Goal: Navigation & Orientation: Find specific page/section

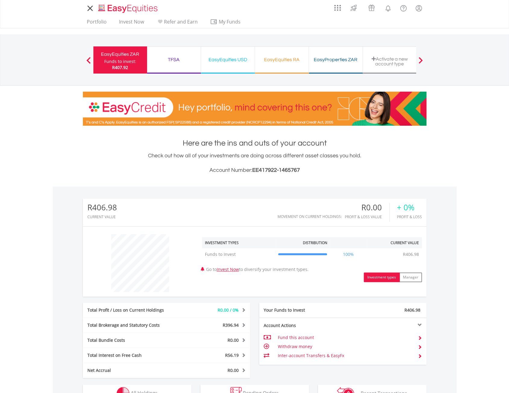
scroll to position [58, 115]
click at [230, 62] on div "EasyEquities USD" at bounding box center [228, 59] width 46 height 8
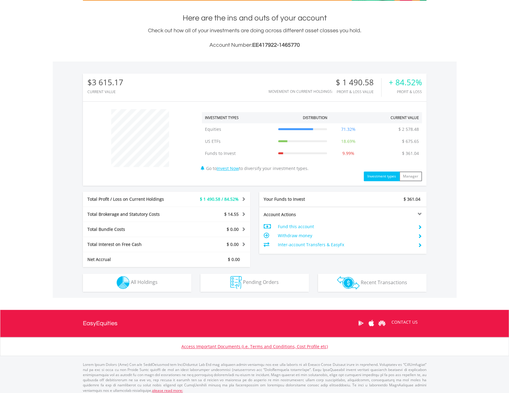
scroll to position [128, 0]
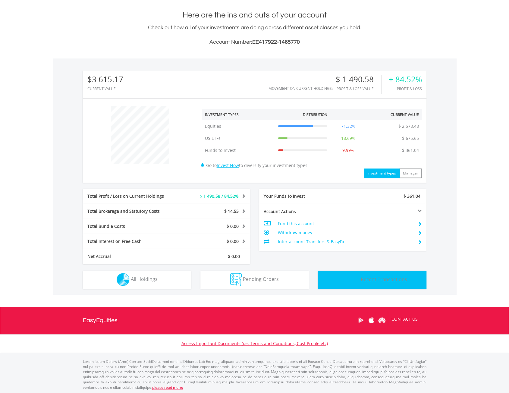
click at [343, 282] on img "button" at bounding box center [348, 279] width 23 height 13
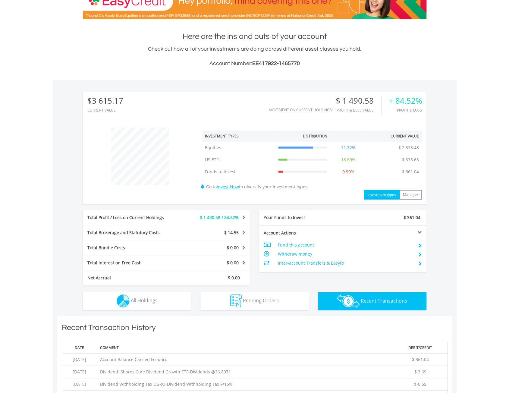
scroll to position [0, 0]
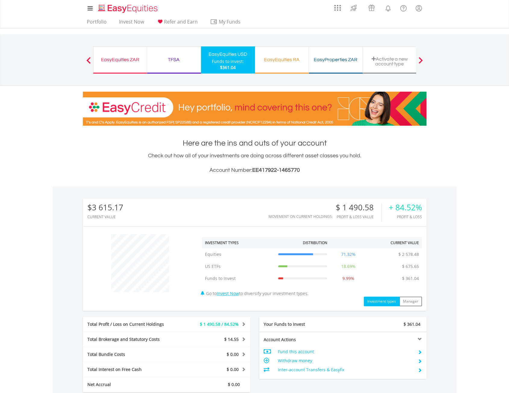
click at [177, 60] on div "TFSA" at bounding box center [174, 59] width 46 height 8
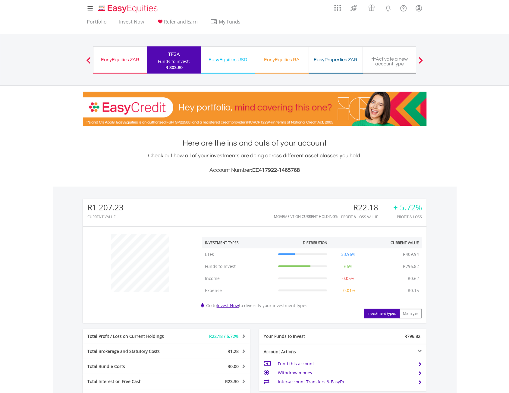
scroll to position [140, 0]
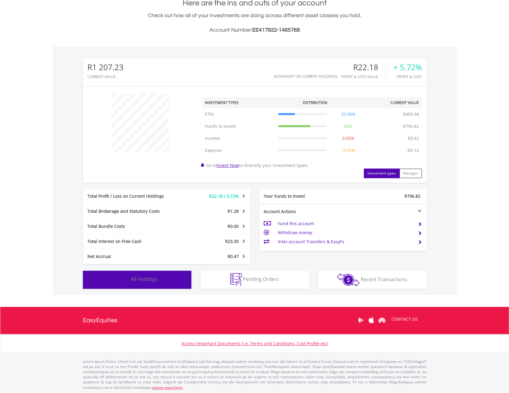
click at [173, 287] on button "Holdings All Holdings" at bounding box center [137, 280] width 109 height 18
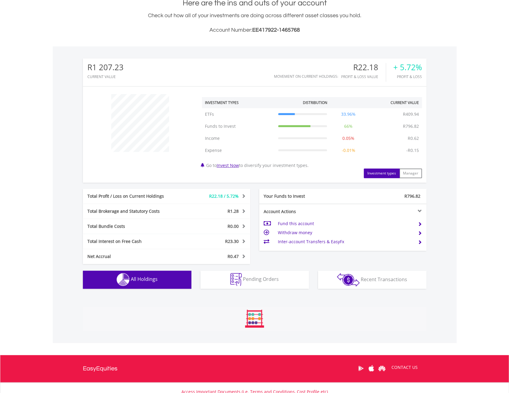
scroll to position [226, 0]
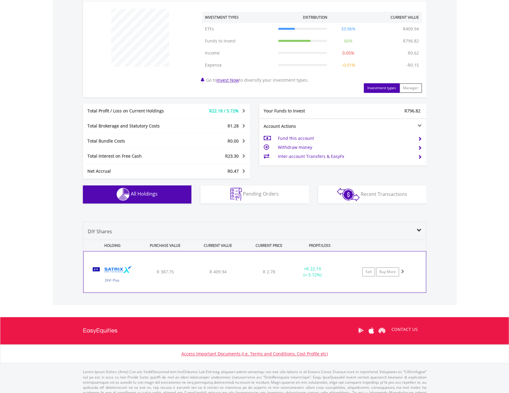
click at [404, 271] on span at bounding box center [403, 271] width 4 height 4
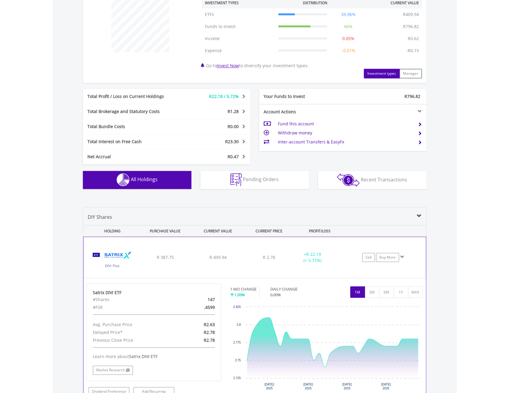
scroll to position [175, 0]
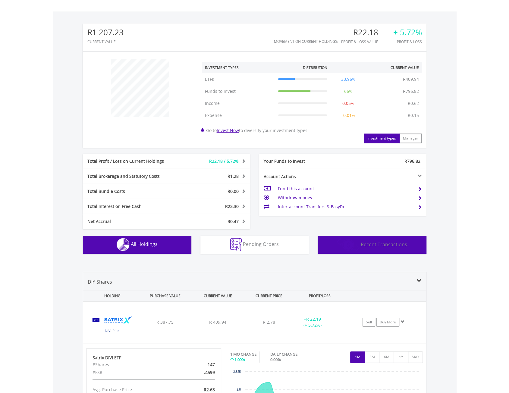
click at [349, 243] on img "button" at bounding box center [348, 244] width 23 height 13
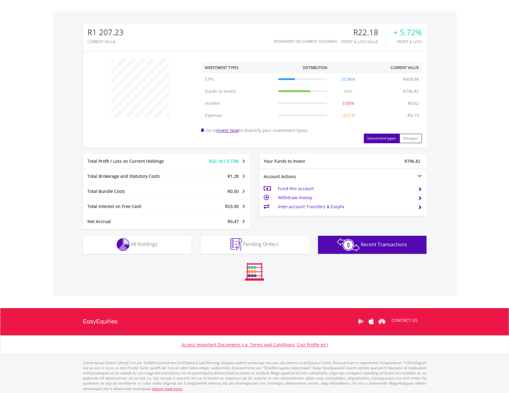
scroll to position [226, 0]
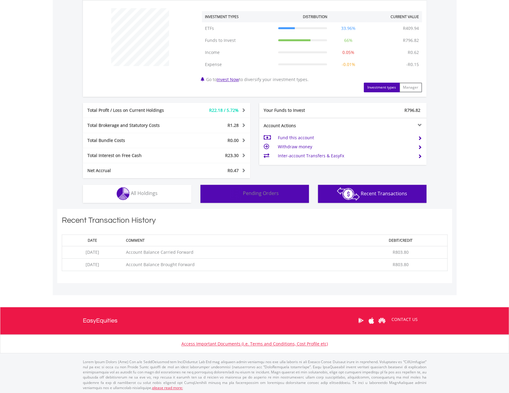
click at [270, 194] on span "Pending Orders" at bounding box center [261, 193] width 36 height 7
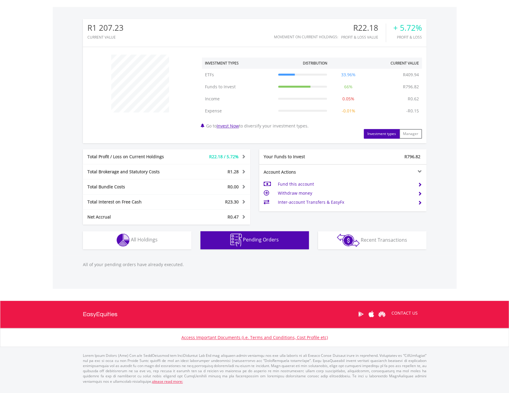
scroll to position [174, 0]
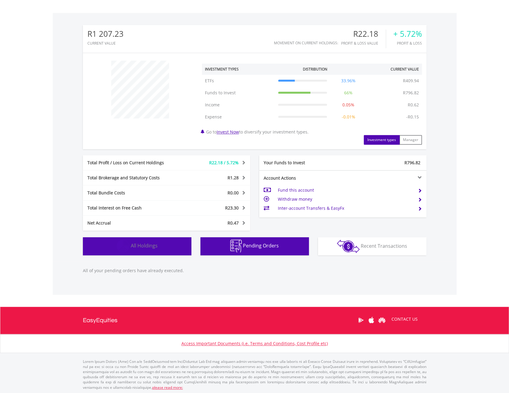
click at [166, 243] on button "Holdings All Holdings" at bounding box center [137, 246] width 109 height 18
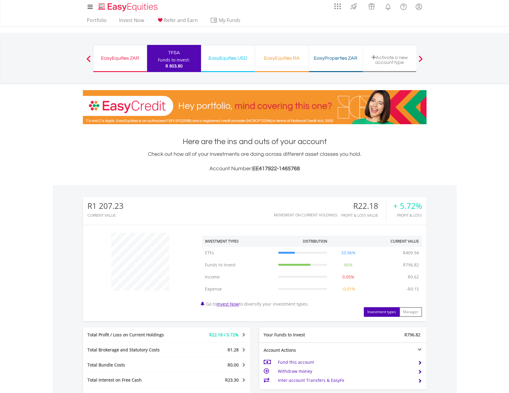
scroll to position [0, 0]
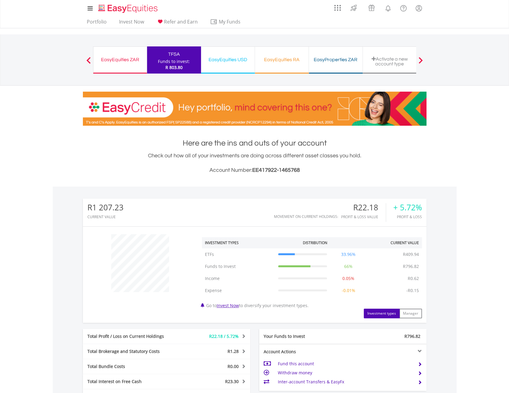
click at [281, 60] on div "EasyEquities RA" at bounding box center [282, 59] width 46 height 8
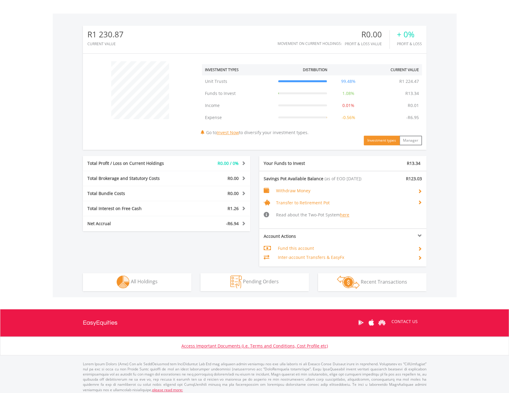
scroll to position [176, 0]
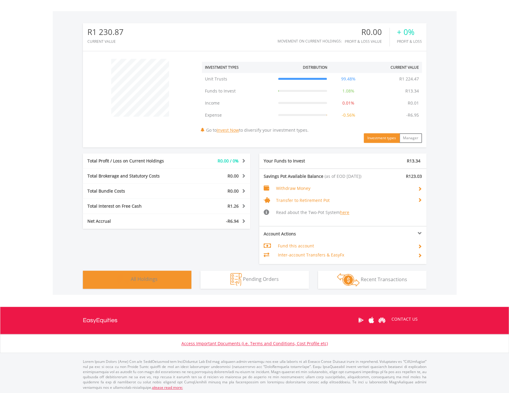
click at [180, 279] on button "Holdings All Holdings" at bounding box center [137, 280] width 109 height 18
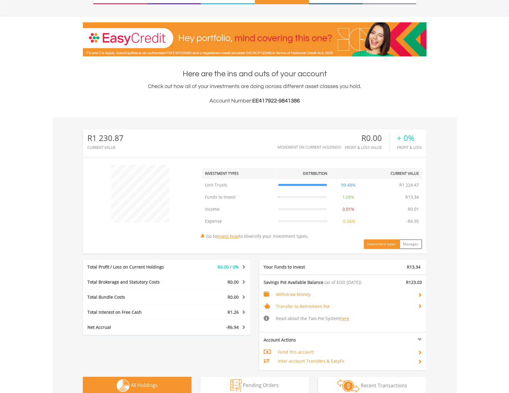
scroll to position [0, 0]
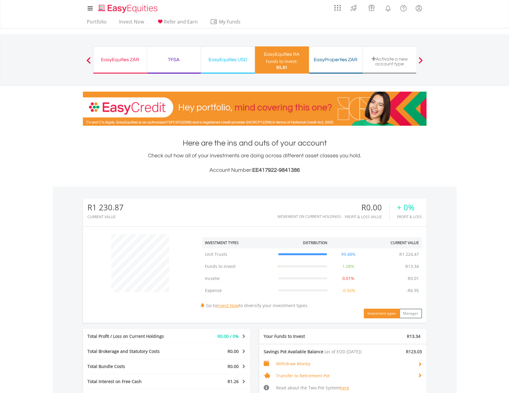
click at [89, 60] on span at bounding box center [89, 60] width 4 height 7
click at [421, 59] on span at bounding box center [421, 60] width 4 height 7
click at [180, 60] on div "TFSA" at bounding box center [174, 59] width 46 height 8
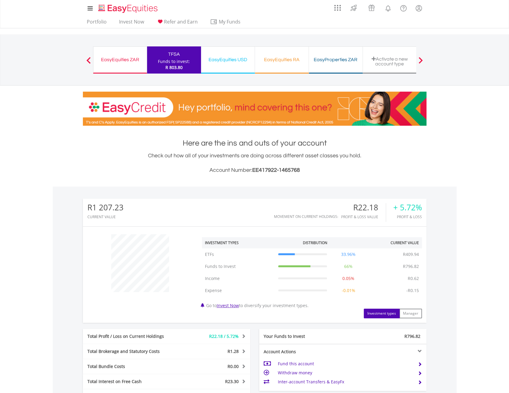
click at [241, 61] on div "EasyEquities USD" at bounding box center [228, 59] width 46 height 8
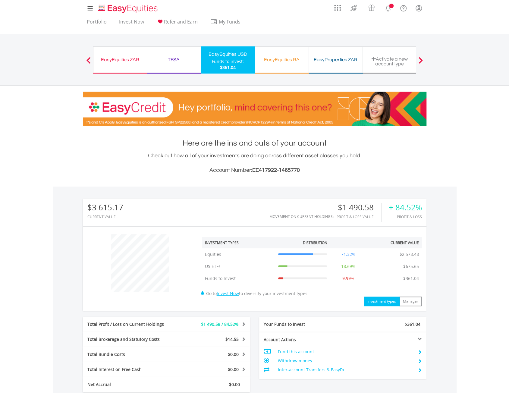
scroll to position [58, 115]
click at [422, 59] on span at bounding box center [421, 60] width 4 height 7
click at [89, 60] on span at bounding box center [89, 60] width 4 height 7
click at [389, 62] on div "Activate a new account type" at bounding box center [390, 61] width 46 height 10
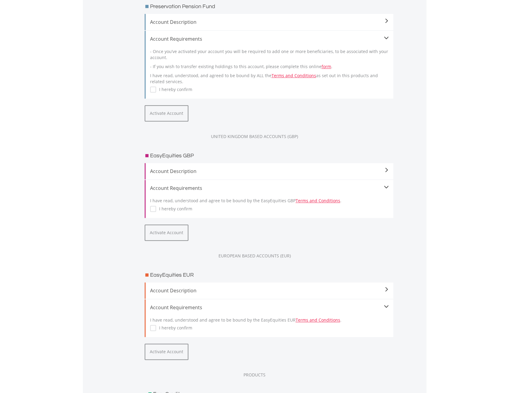
scroll to position [460, 0]
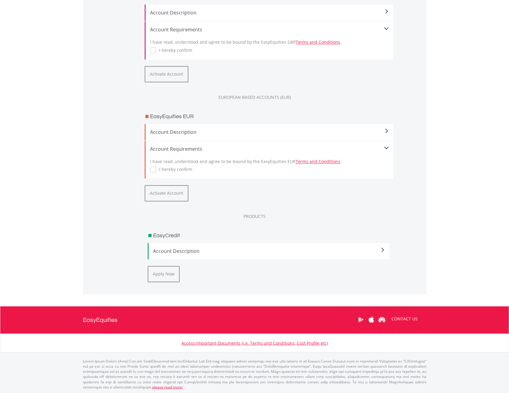
click at [384, 250] on span at bounding box center [382, 250] width 5 height 5
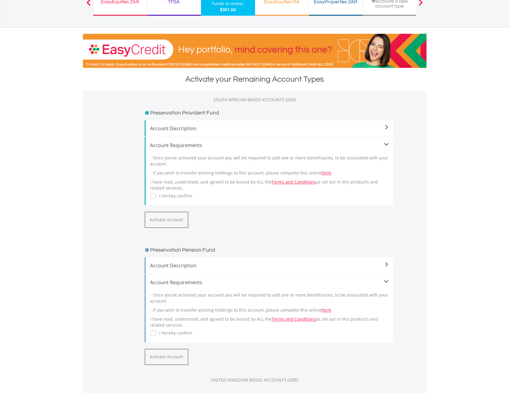
scroll to position [0, 0]
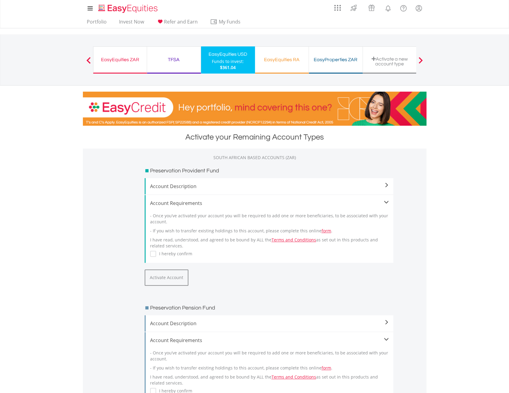
click at [287, 62] on div "EasyEquities RA" at bounding box center [282, 59] width 46 height 8
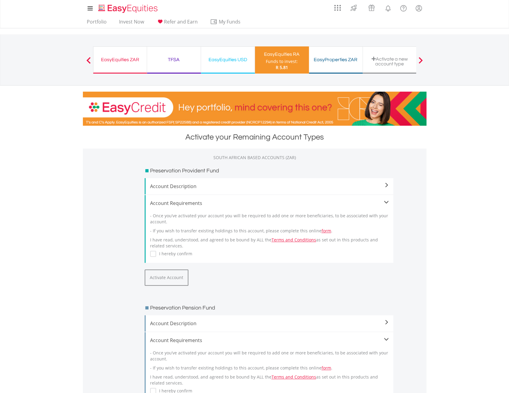
click at [291, 64] on div "Funds to invest:" at bounding box center [282, 62] width 32 height 6
